Goal: Information Seeking & Learning: Learn about a topic

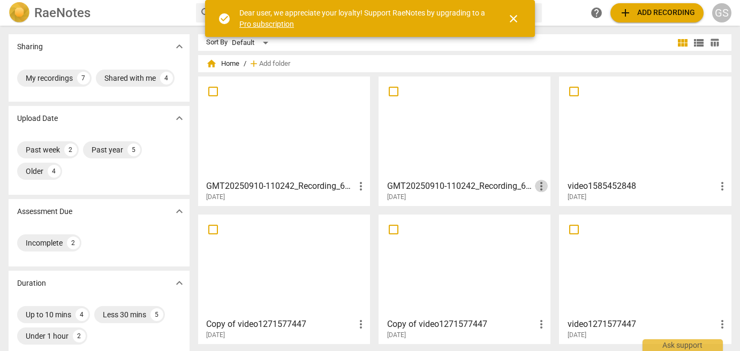
click at [538, 190] on span "more_vert" at bounding box center [541, 186] width 13 height 13
drag, startPoint x: 554, startPoint y: 187, endPoint x: 543, endPoint y: 185, distance: 12.0
drag, startPoint x: 543, startPoint y: 185, endPoint x: 515, endPoint y: 202, distance: 32.3
click at [515, 202] on div at bounding box center [370, 175] width 740 height 351
drag, startPoint x: 539, startPoint y: 190, endPoint x: 231, endPoint y: 140, distance: 311.9
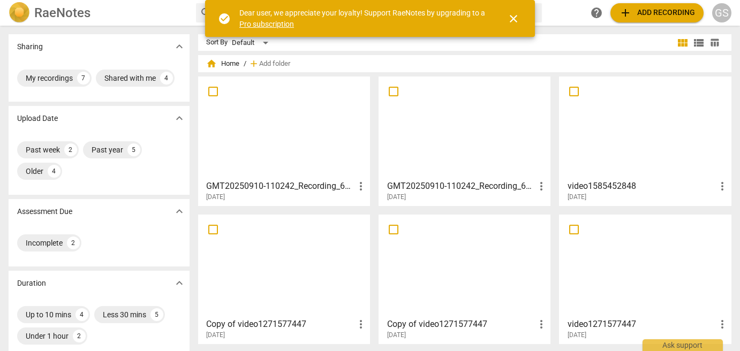
click at [231, 140] on div at bounding box center [284, 127] width 164 height 95
click at [231, 0] on html "RaeNotes search help add Add recording GS Sharing expand_more My recordings 7 S…" at bounding box center [370, 0] width 740 height 0
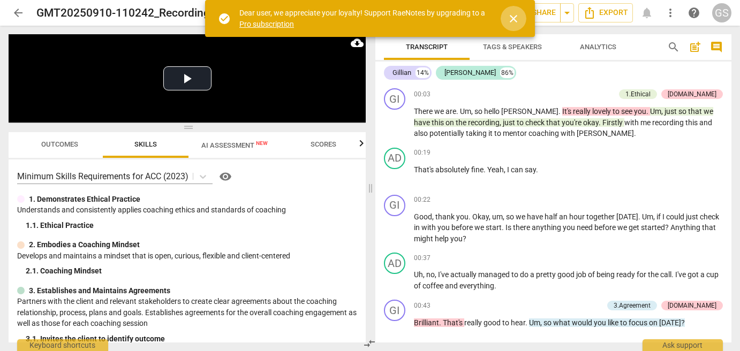
click at [515, 20] on span "close" at bounding box center [513, 18] width 13 height 13
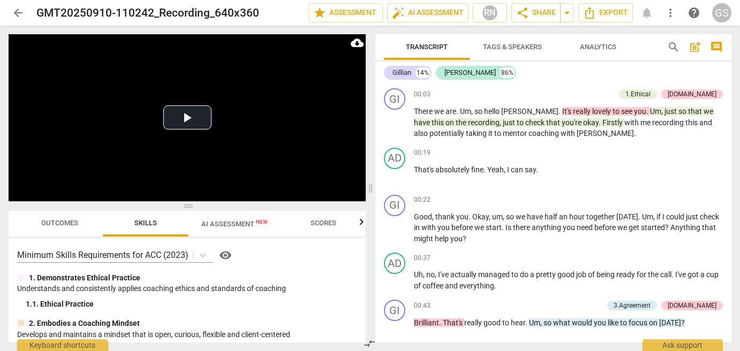
drag, startPoint x: 189, startPoint y: 127, endPoint x: 123, endPoint y: 369, distance: 250.4
click at [174, 209] on span at bounding box center [187, 206] width 357 height 6
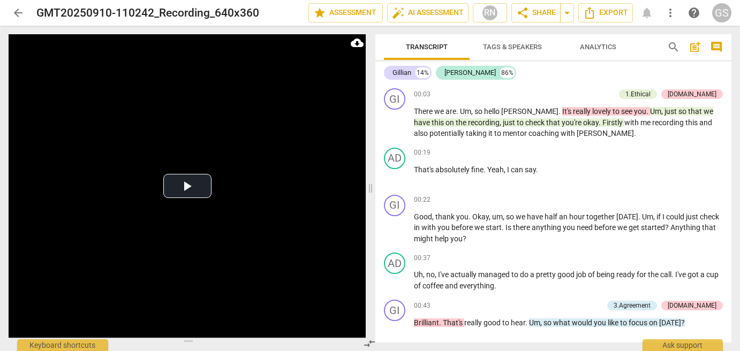
click at [126, 0] on html "arrow_back GMT20250910-110242_Recording_640x360 edit star Assessment auto_fix_h…" at bounding box center [370, 0] width 740 height 0
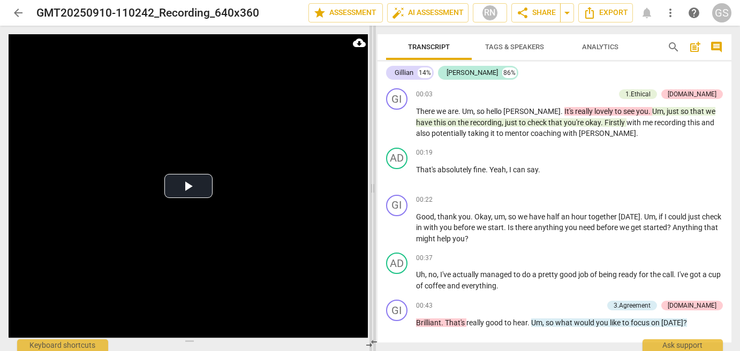
drag, startPoint x: 371, startPoint y: 190, endPoint x: 535, endPoint y: 190, distance: 163.9
click at [376, 190] on span at bounding box center [373, 189] width 6 height 326
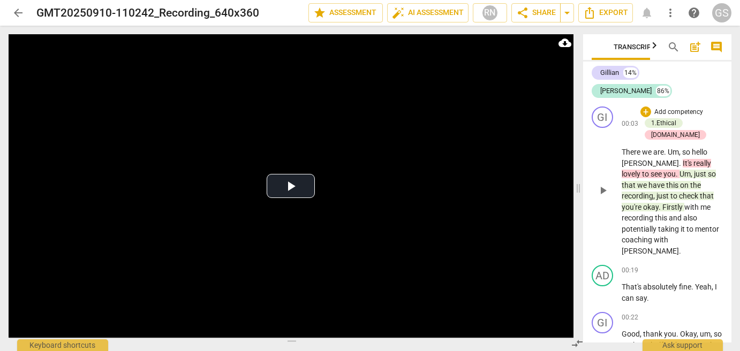
drag, startPoint x: 534, startPoint y: 191, endPoint x: 578, endPoint y: 185, distance: 44.3
click at [578, 185] on span at bounding box center [578, 189] width 6 height 326
click at [292, 191] on button "Play Video" at bounding box center [291, 186] width 48 height 24
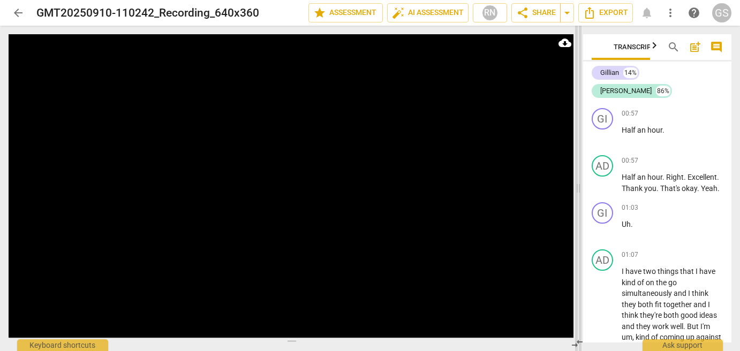
scroll to position [787, 0]
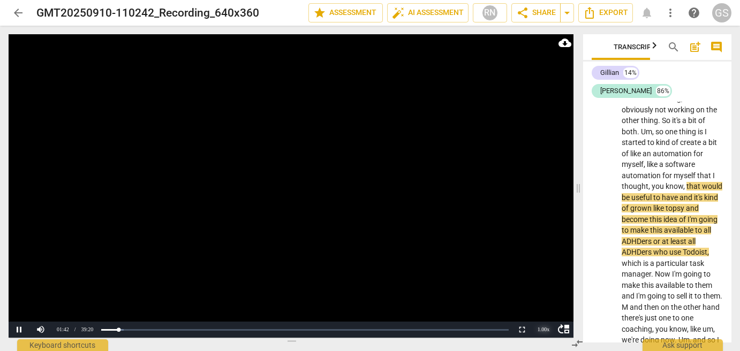
click at [544, 328] on div "1.00 x" at bounding box center [543, 330] width 21 height 16
click at [545, 303] on li "1.5x" at bounding box center [543, 305] width 21 height 12
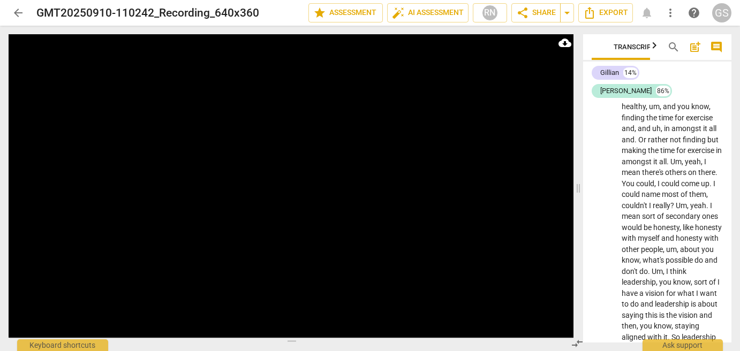
scroll to position [5396, 0]
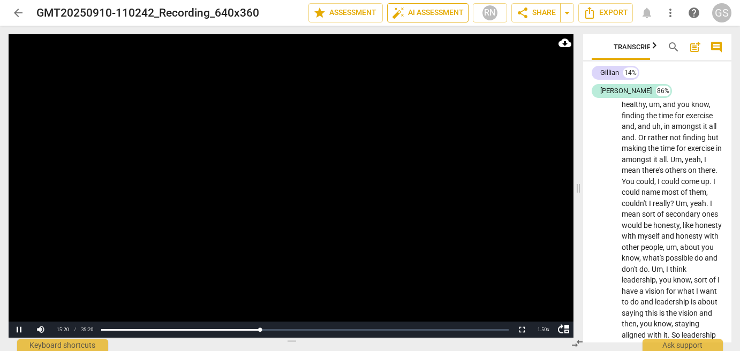
click at [431, 13] on span "auto_fix_high AI Assessment" at bounding box center [428, 12] width 72 height 13
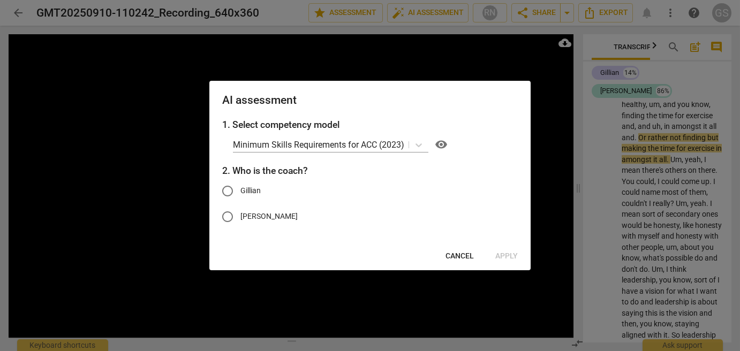
drag, startPoint x: 459, startPoint y: 251, endPoint x: 335, endPoint y: 291, distance: 130.3
click at [335, 291] on div at bounding box center [370, 175] width 740 height 351
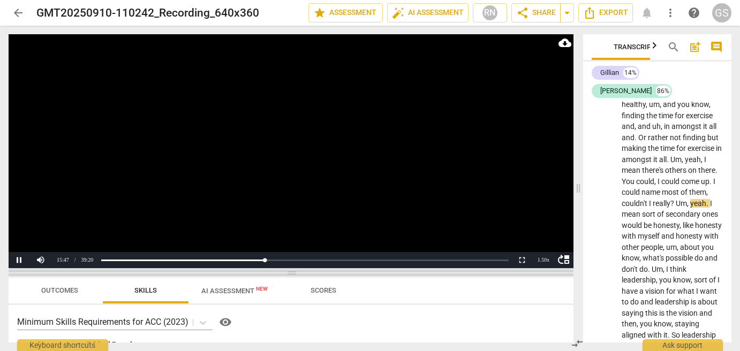
drag, startPoint x: 292, startPoint y: 341, endPoint x: 292, endPoint y: 254, distance: 87.3
click at [292, 270] on span at bounding box center [291, 273] width 565 height 6
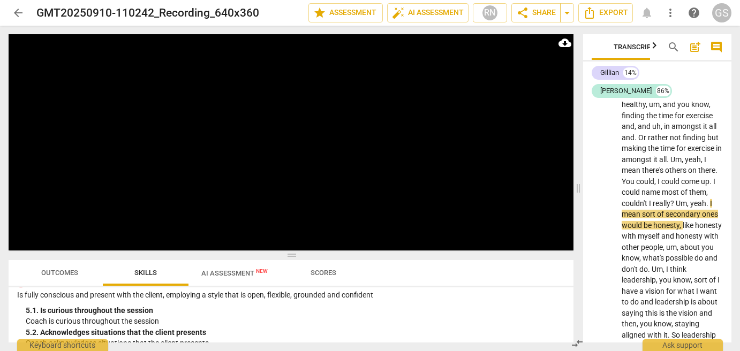
scroll to position [370, 0]
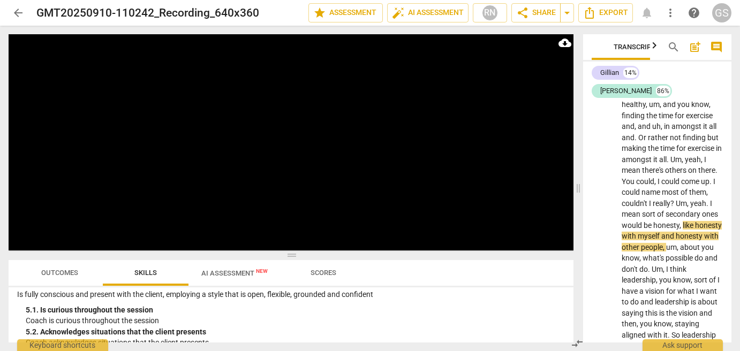
click at [230, 272] on span "AI Assessment New" at bounding box center [234, 273] width 66 height 8
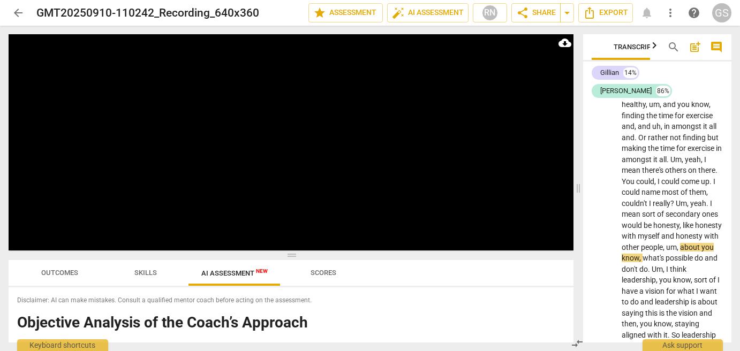
click at [325, 279] on span "Scores" at bounding box center [323, 273] width 51 height 14
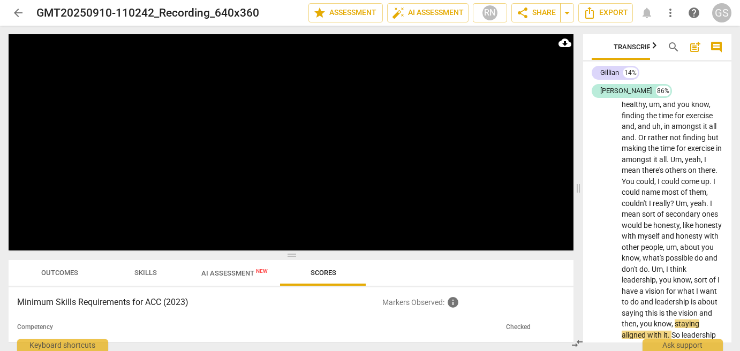
scroll to position [5697, 0]
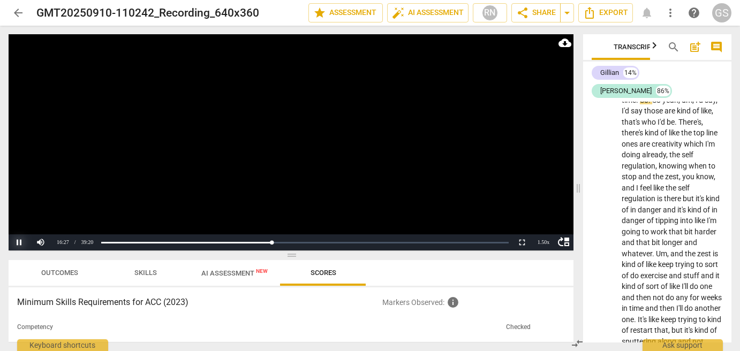
click at [15, 242] on button "Pause" at bounding box center [19, 243] width 21 height 16
click at [17, 12] on span "arrow_back" at bounding box center [18, 12] width 13 height 13
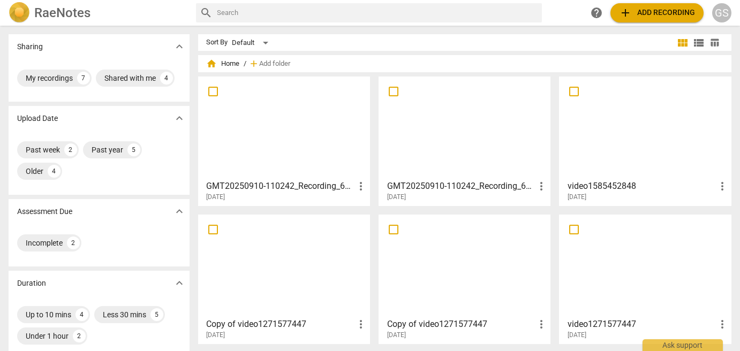
click at [258, 108] on div at bounding box center [284, 127] width 164 height 95
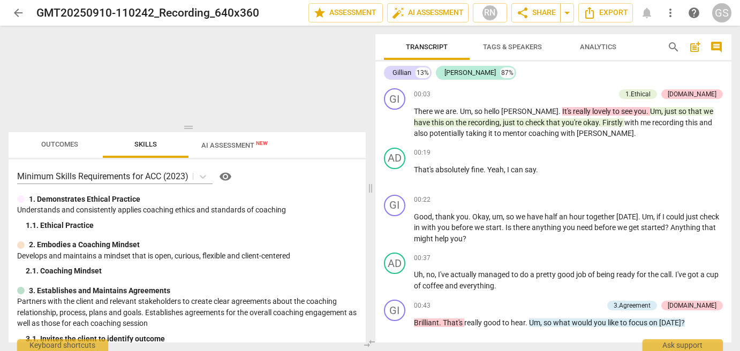
click at [64, 143] on span "Outcomes" at bounding box center [60, 144] width 37 height 8
click at [62, 147] on span "Outcomes" at bounding box center [60, 144] width 37 height 8
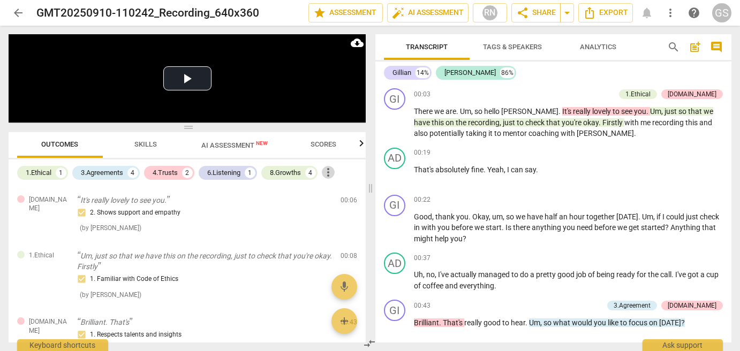
click at [328, 173] on span "more_vert" at bounding box center [328, 172] width 13 height 13
click at [296, 198] on div at bounding box center [370, 175] width 740 height 351
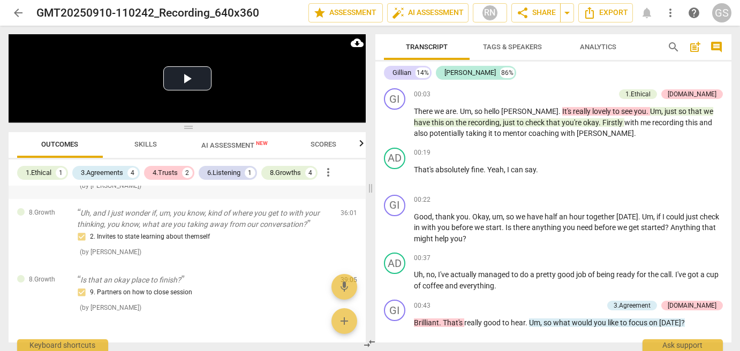
scroll to position [653, 0]
